Goal: Check status

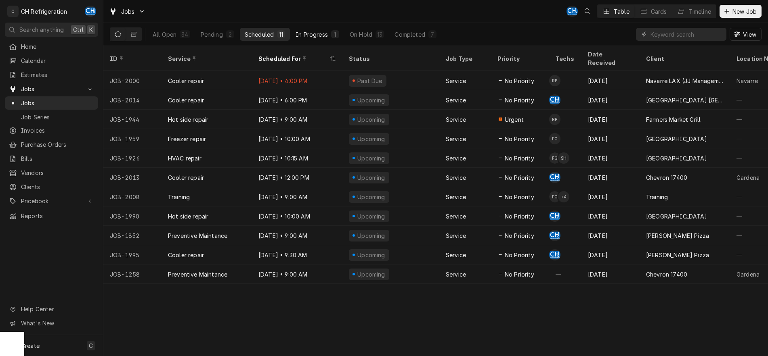
click at [321, 30] on button "In Progress 1" at bounding box center [317, 34] width 53 height 13
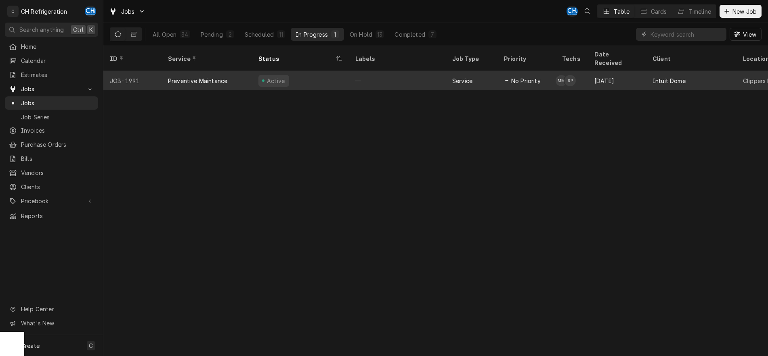
click at [396, 75] on div "—" at bounding box center [397, 80] width 97 height 19
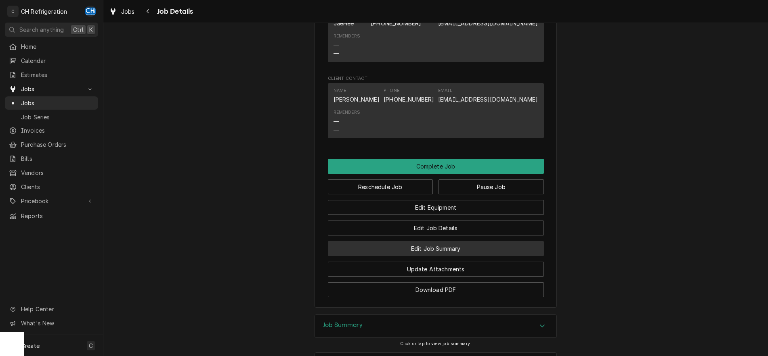
scroll to position [821, 0]
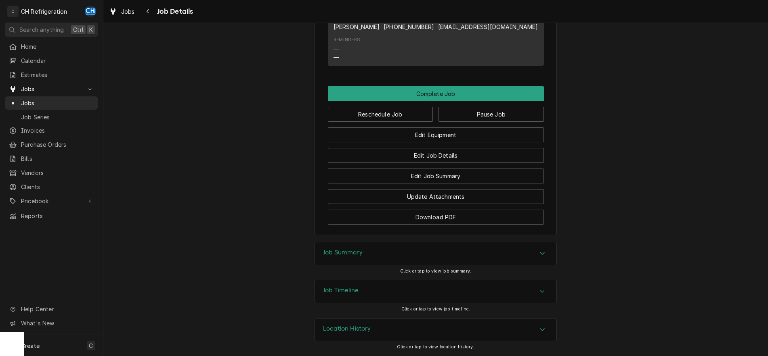
click at [547, 290] on div "Accordion Header" at bounding box center [542, 292] width 12 height 10
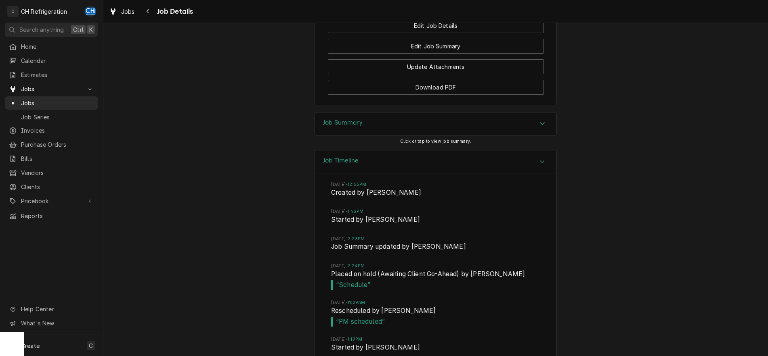
scroll to position [1051, 0]
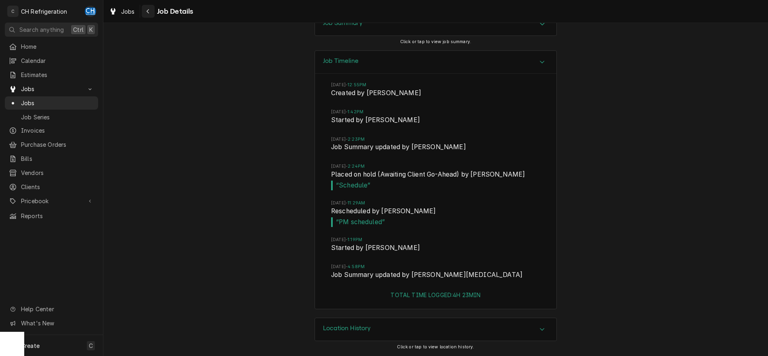
click at [151, 10] on div "Navigate back" at bounding box center [148, 11] width 8 height 8
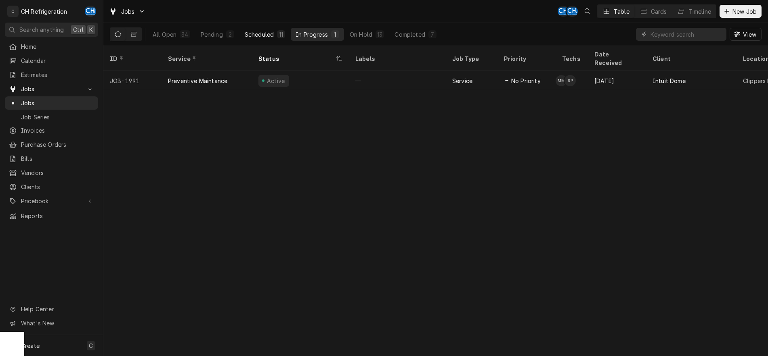
click at [262, 34] on div "Scheduled" at bounding box center [259, 34] width 29 height 8
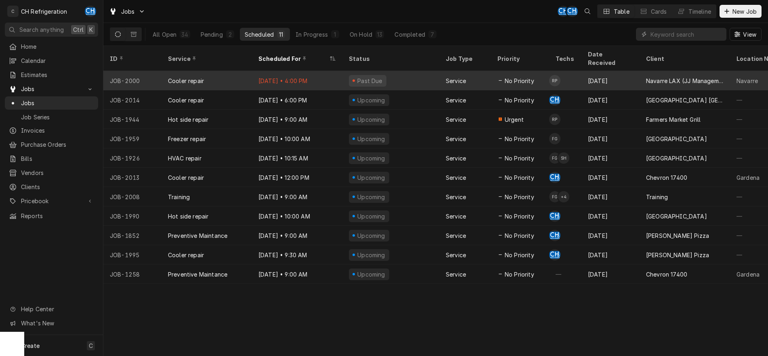
click at [424, 76] on div "Past Due" at bounding box center [390, 80] width 97 height 19
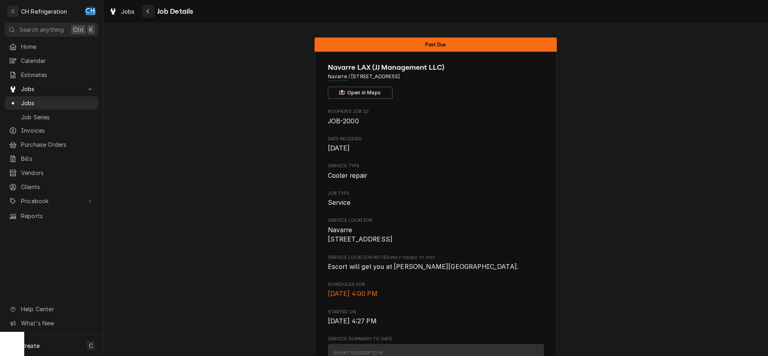
click at [151, 13] on div "Navigate back" at bounding box center [148, 11] width 8 height 8
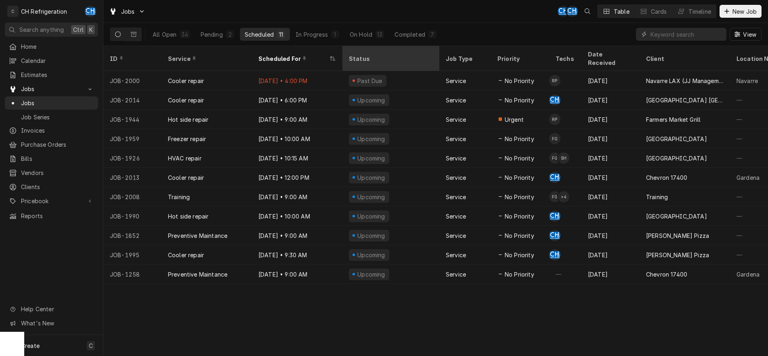
click at [384, 55] on div "Status" at bounding box center [390, 59] width 82 height 8
